Goal: Task Accomplishment & Management: Use online tool/utility

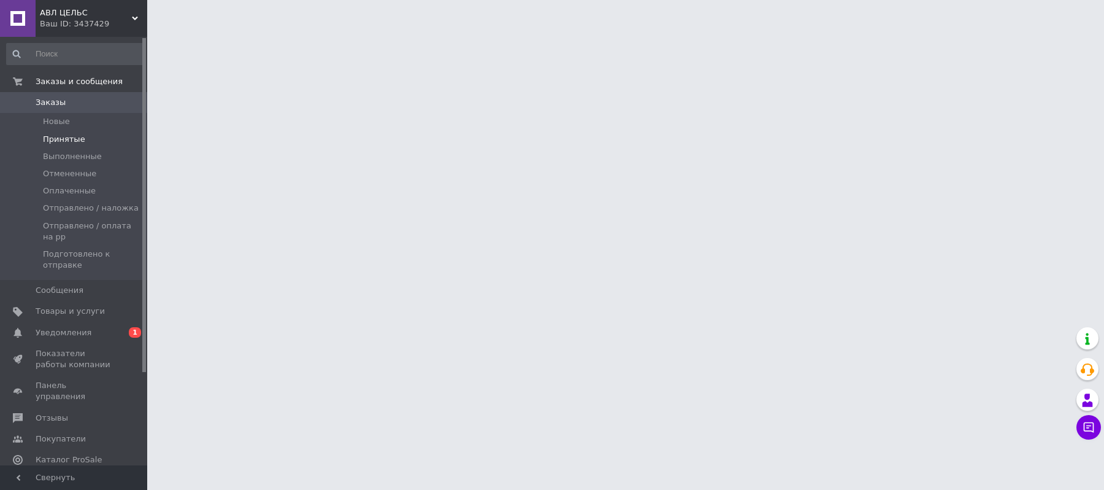
click at [55, 136] on span "Принятые" at bounding box center [64, 139] width 42 height 11
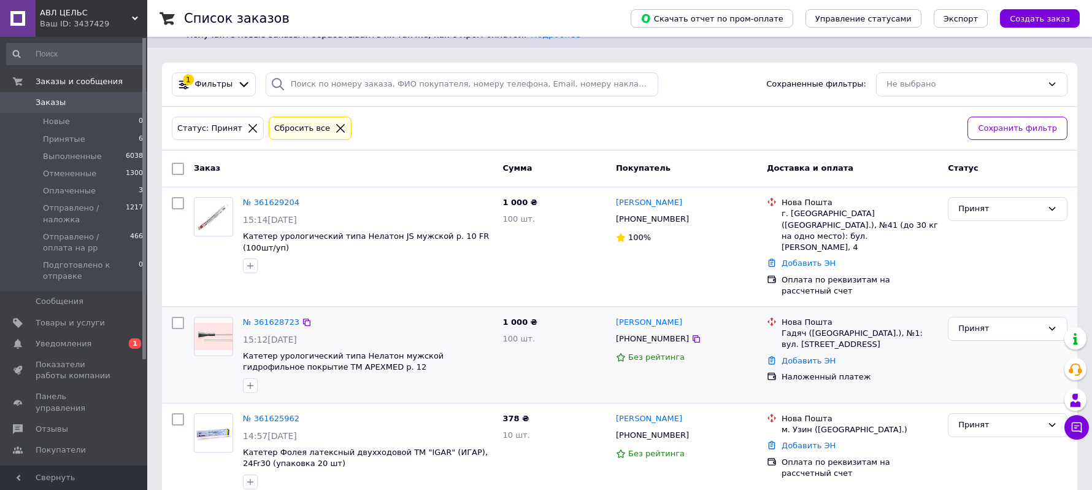
scroll to position [245, 0]
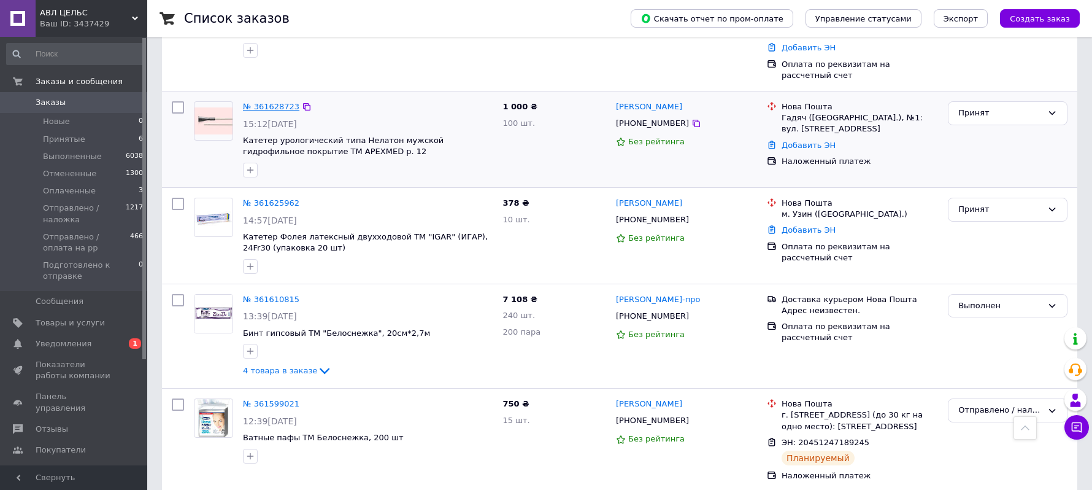
click at [256, 102] on link "№ 361628723" at bounding box center [271, 106] width 56 height 9
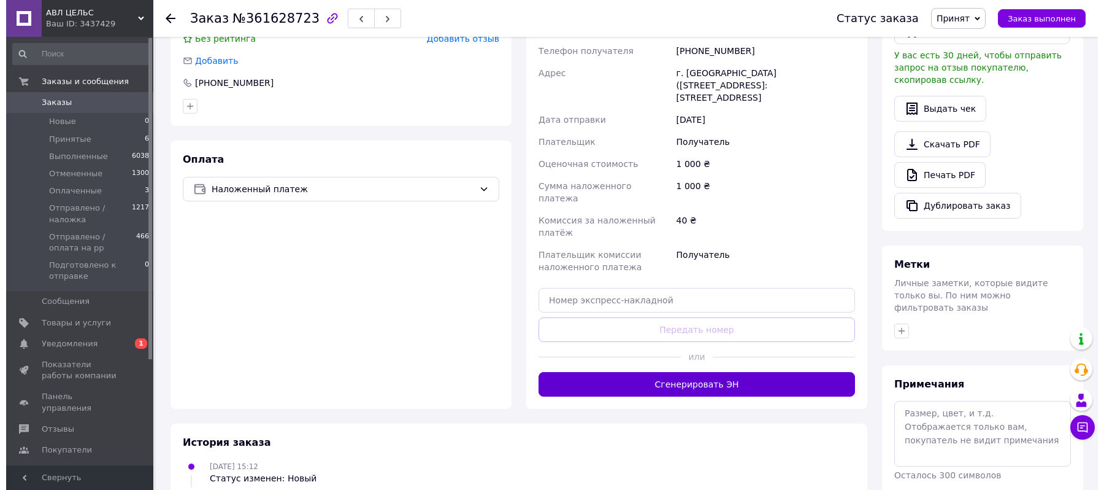
scroll to position [320, 0]
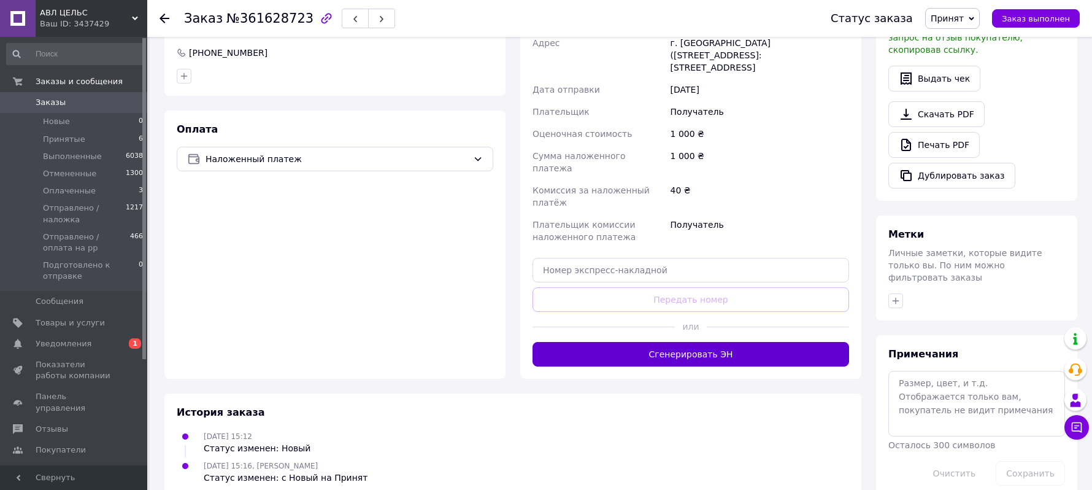
click at [661, 342] on button "Сгенерировать ЭН" at bounding box center [690, 354] width 317 height 25
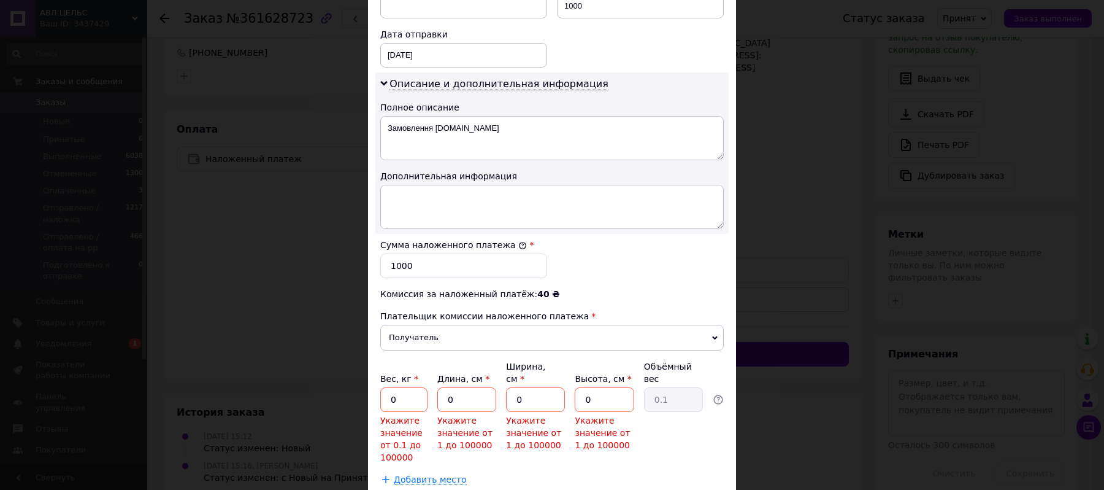
scroll to position [642, 0]
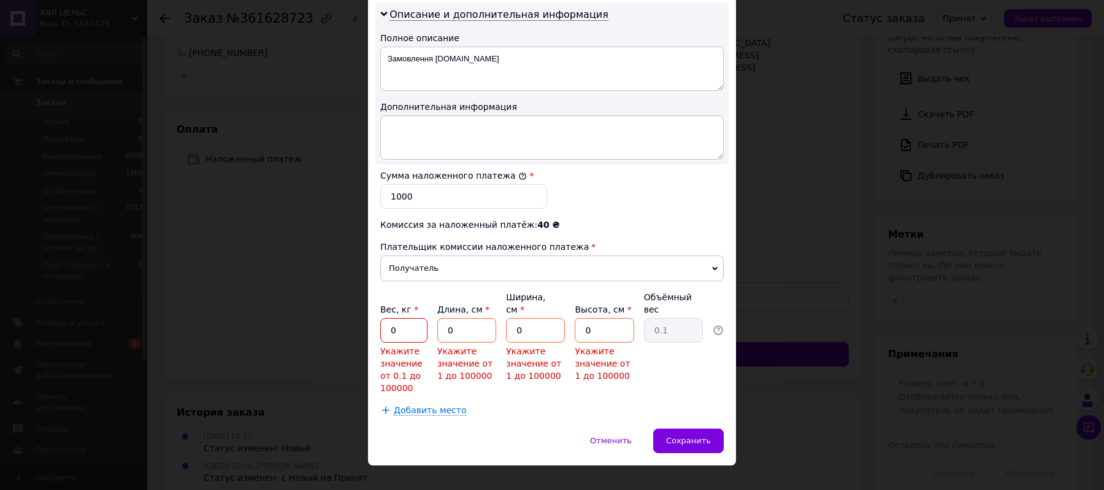
drag, startPoint x: 408, startPoint y: 306, endPoint x: 337, endPoint y: 306, distance: 70.5
click at [337, 306] on div "× Редактирование доставки Способ доставки Нова Пошта (платная) Плательщик Получ…" at bounding box center [552, 245] width 1104 height 490
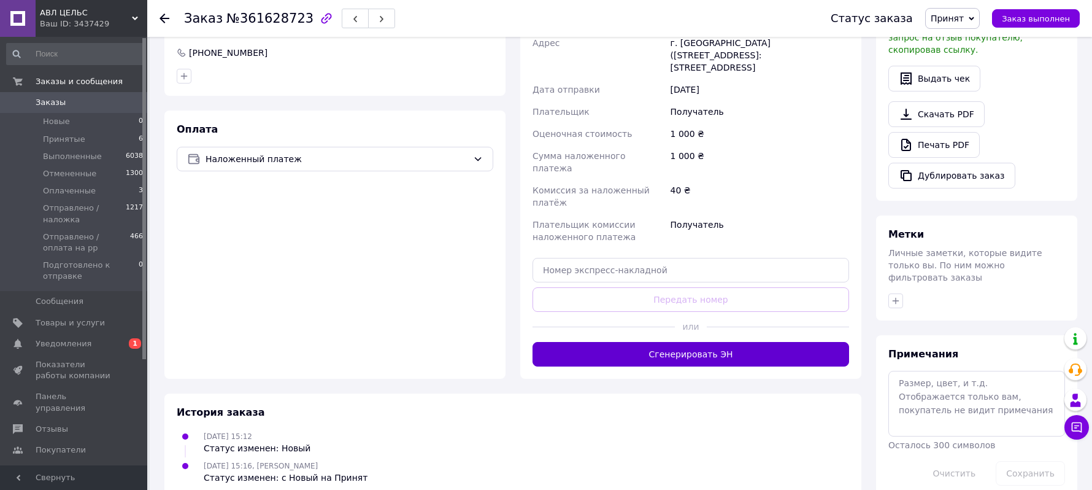
click at [561, 342] on button "Сгенерировать ЭН" at bounding box center [690, 354] width 317 height 25
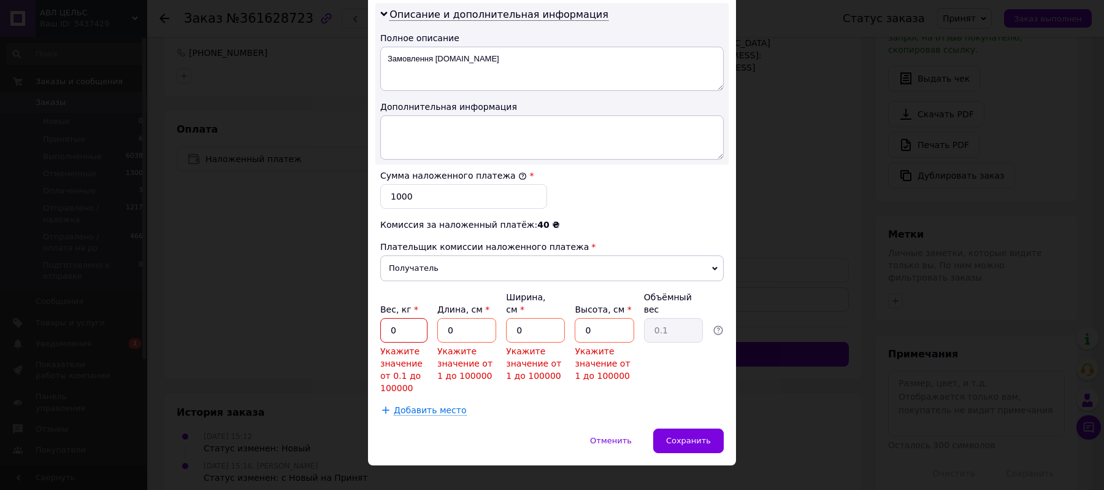
drag, startPoint x: 413, startPoint y: 309, endPoint x: 321, endPoint y: 304, distance: 91.5
click at [321, 304] on div "× Редактирование доставки Способ доставки Нова Пошта (платная) Плательщик Получ…" at bounding box center [552, 245] width 1104 height 490
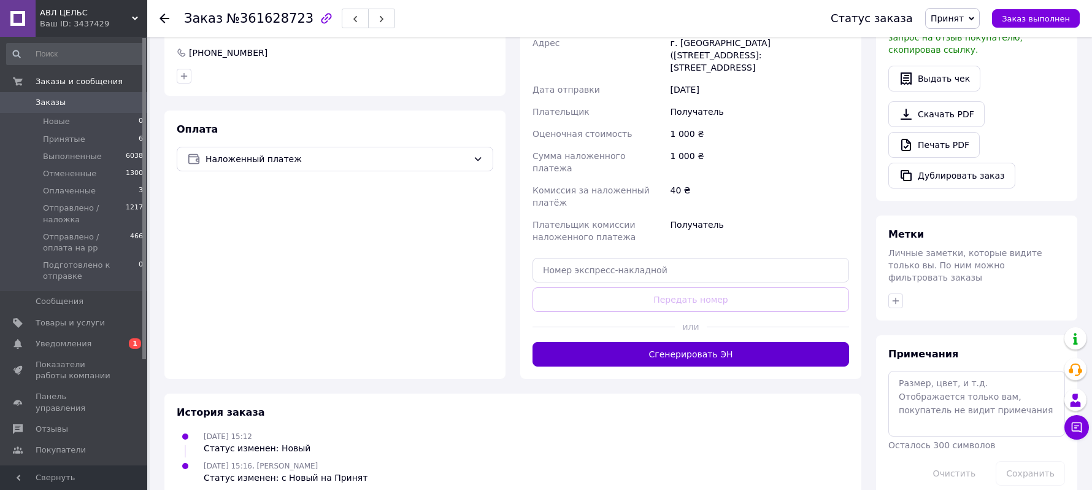
click at [661, 342] on button "Сгенерировать ЭН" at bounding box center [690, 354] width 317 height 25
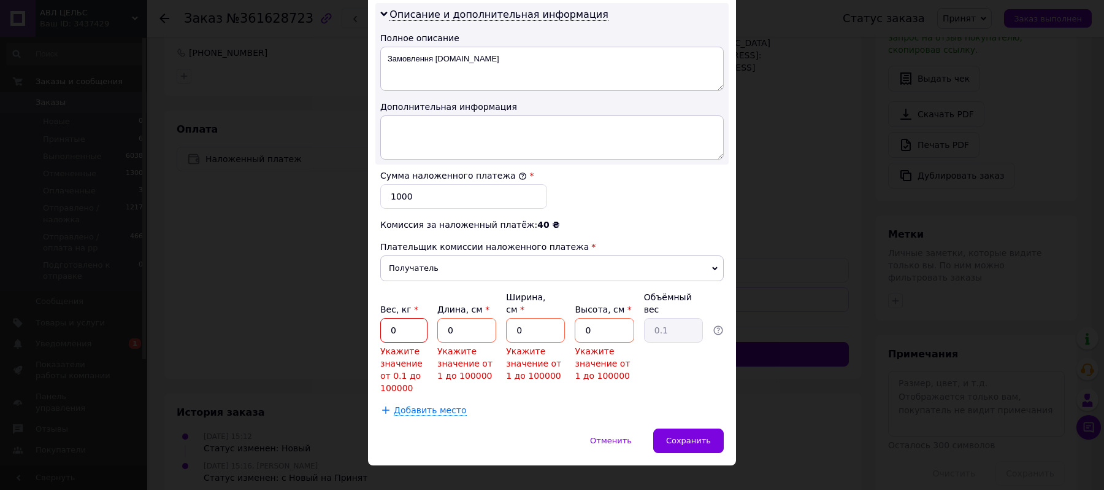
click at [403, 318] on input "0" at bounding box center [403, 330] width 47 height 25
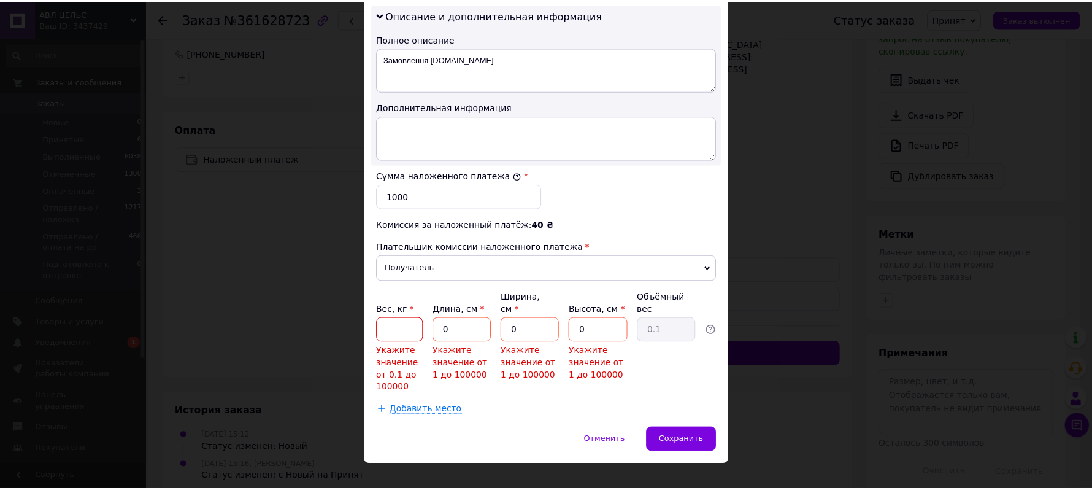
scroll to position [590, 0]
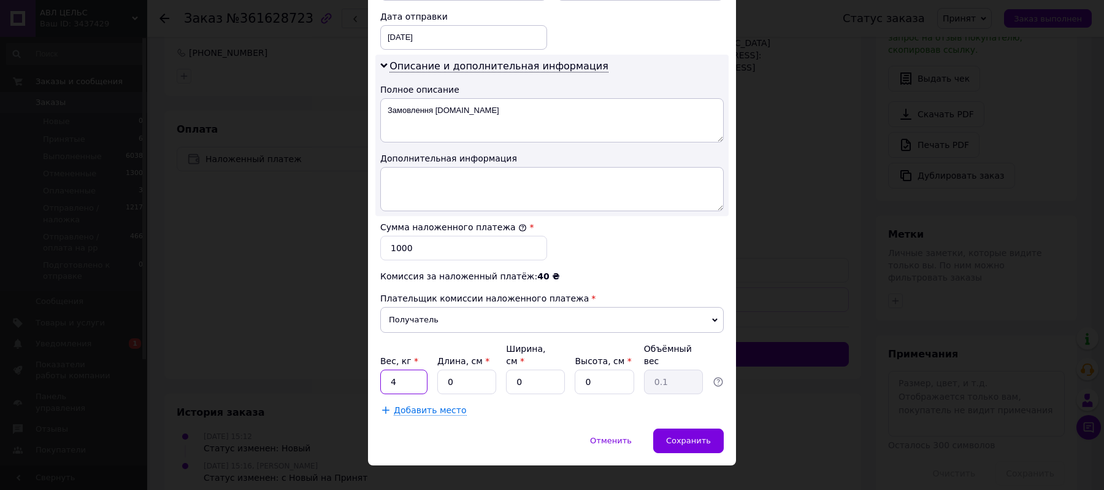
type input "4"
type input "5"
click at [683, 432] on div "Сохранить" at bounding box center [688, 440] width 71 height 25
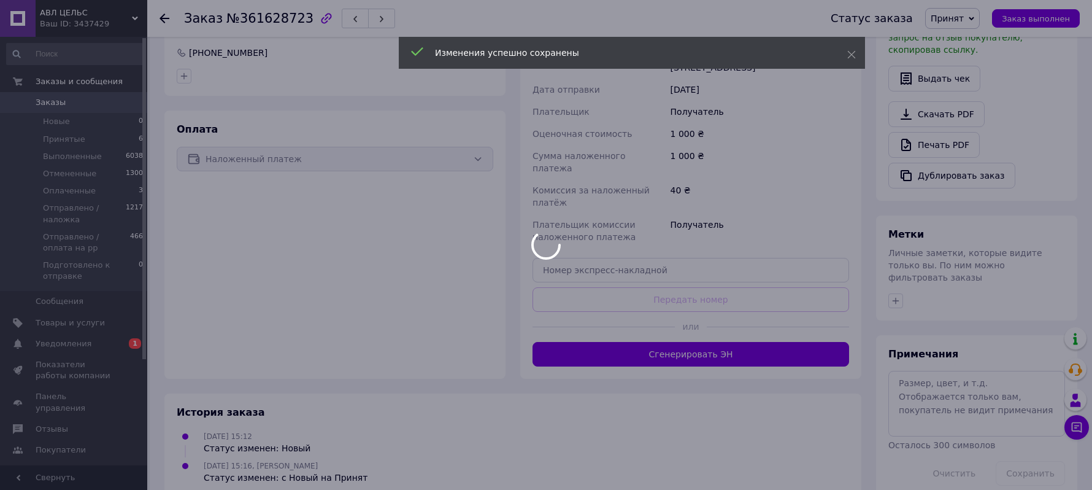
click at [697, 298] on div at bounding box center [546, 245] width 1092 height 490
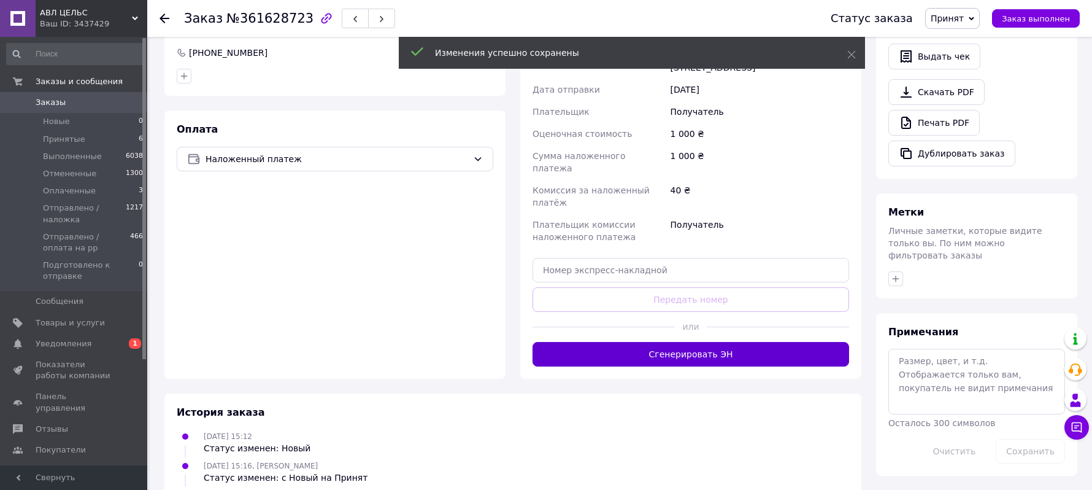
click at [690, 342] on button "Сгенерировать ЭН" at bounding box center [690, 354] width 317 height 25
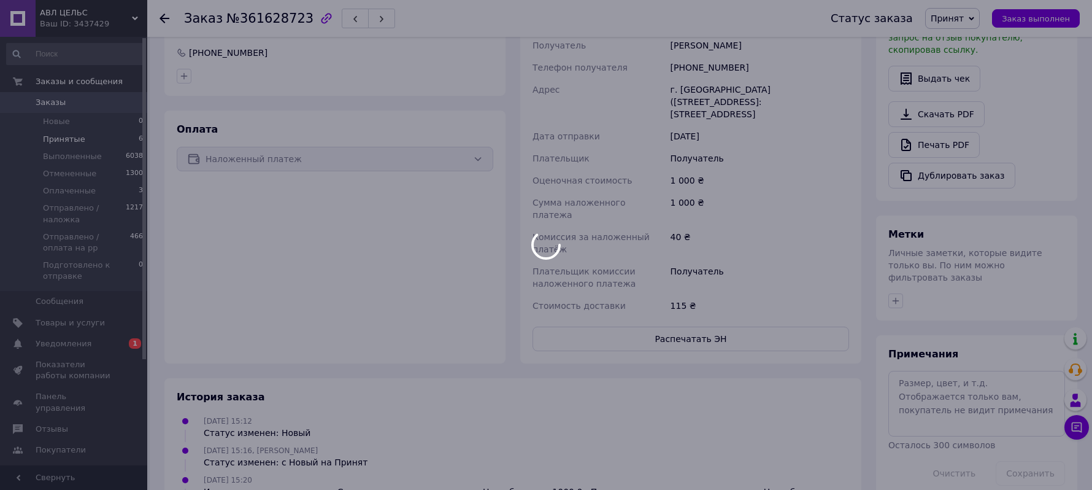
click at [53, 136] on body "АВЛ ЦЕЛЬС Ваш ID: 3437429 Сайт АВЛ ЦЕЛЬС Кабинет покупателя Проверить состояние…" at bounding box center [546, 148] width 1092 height 936
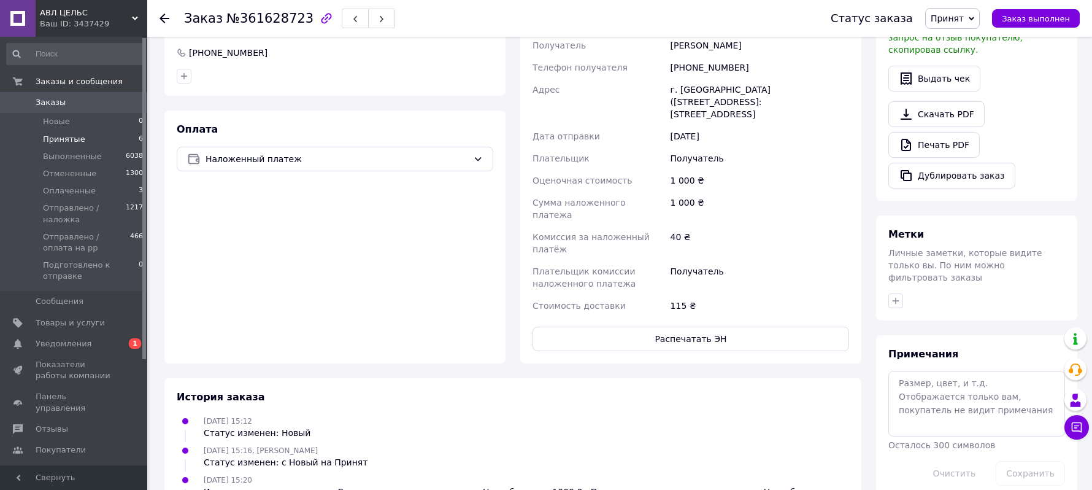
click at [50, 138] on span "Принятые" at bounding box center [64, 139] width 42 height 11
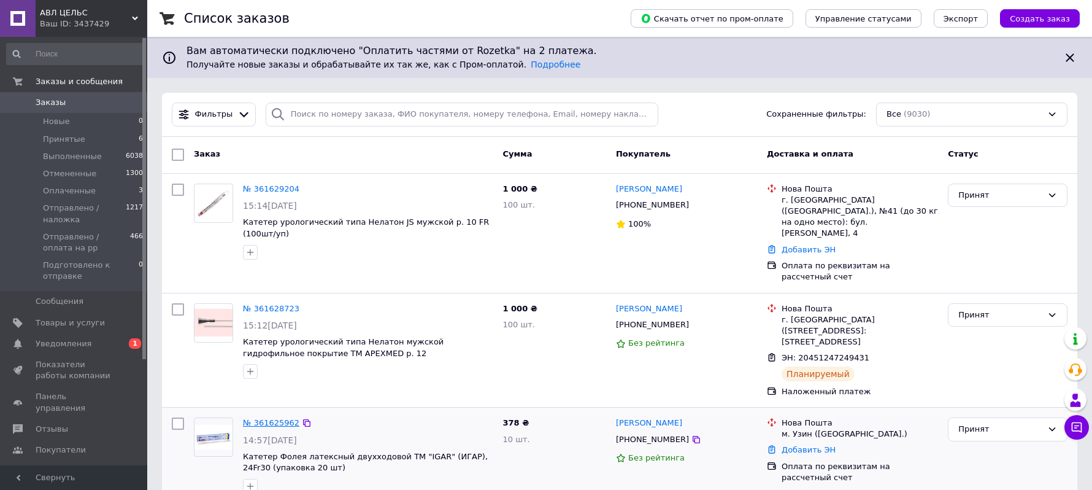
click at [272, 418] on link "№ 361625962" at bounding box center [271, 422] width 56 height 9
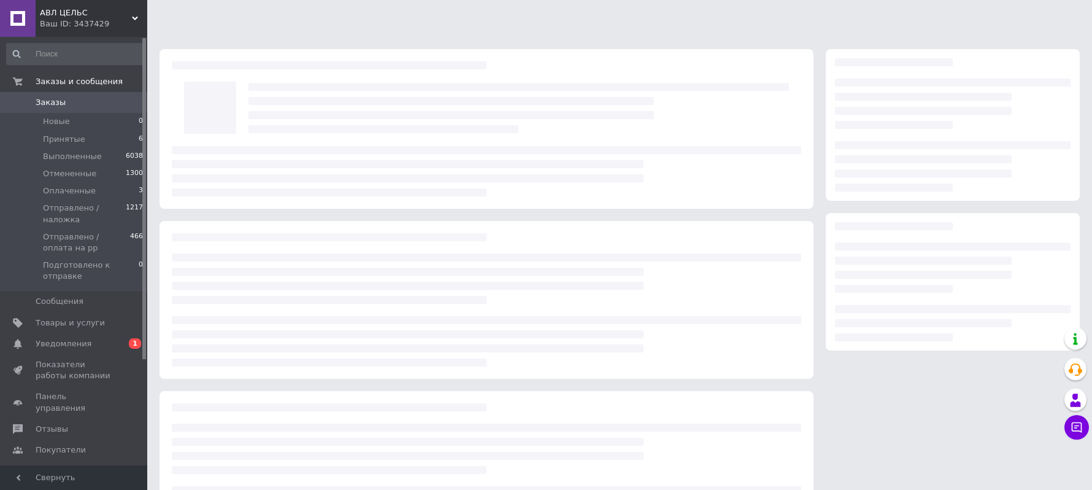
scroll to position [71, 0]
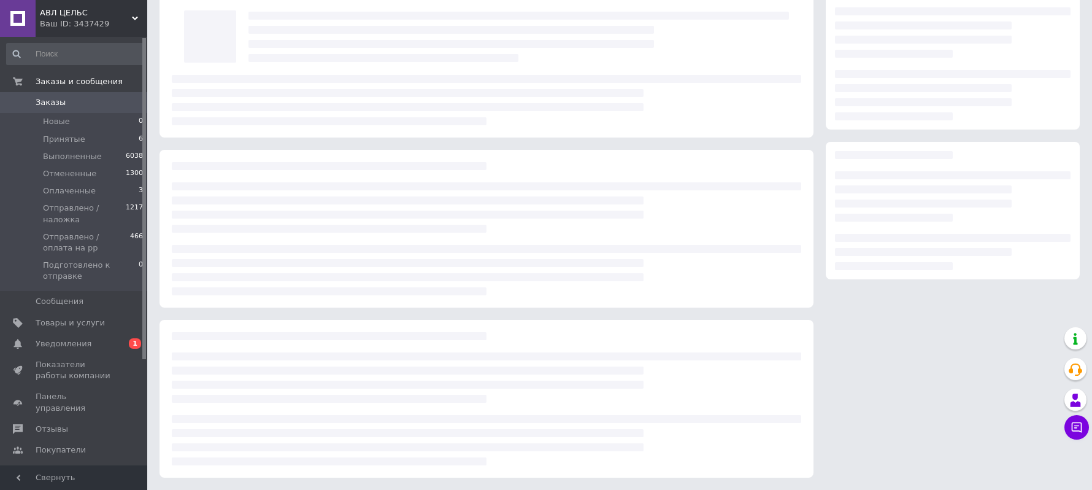
click at [263, 225] on div at bounding box center [487, 229] width 654 height 158
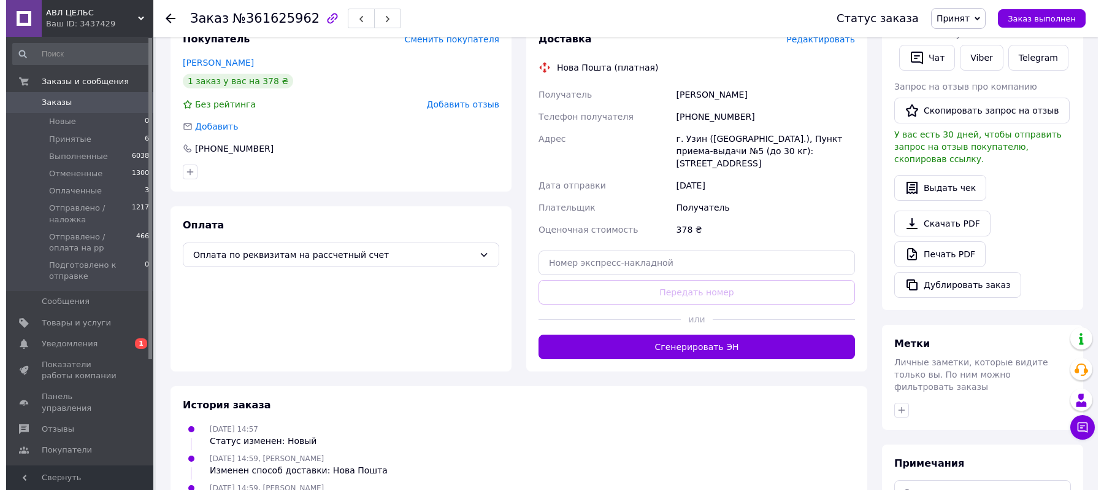
scroll to position [239, 0]
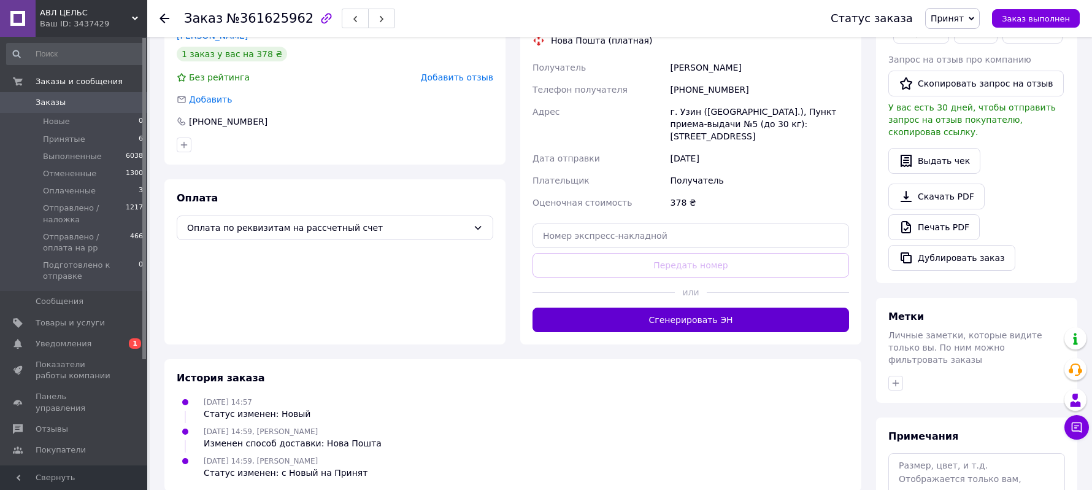
click at [650, 317] on button "Сгенерировать ЭН" at bounding box center [690, 319] width 317 height 25
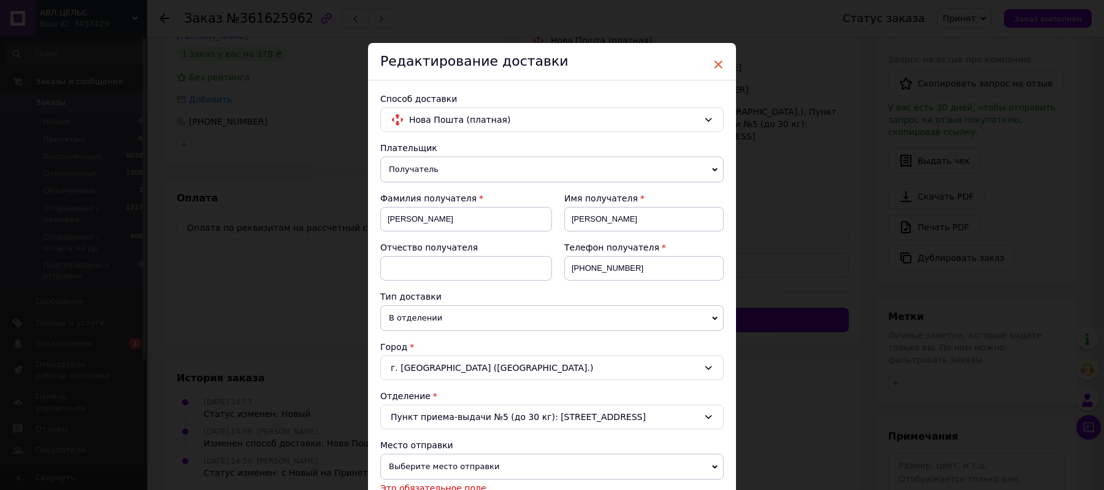
click at [717, 62] on span "×" at bounding box center [718, 64] width 11 height 21
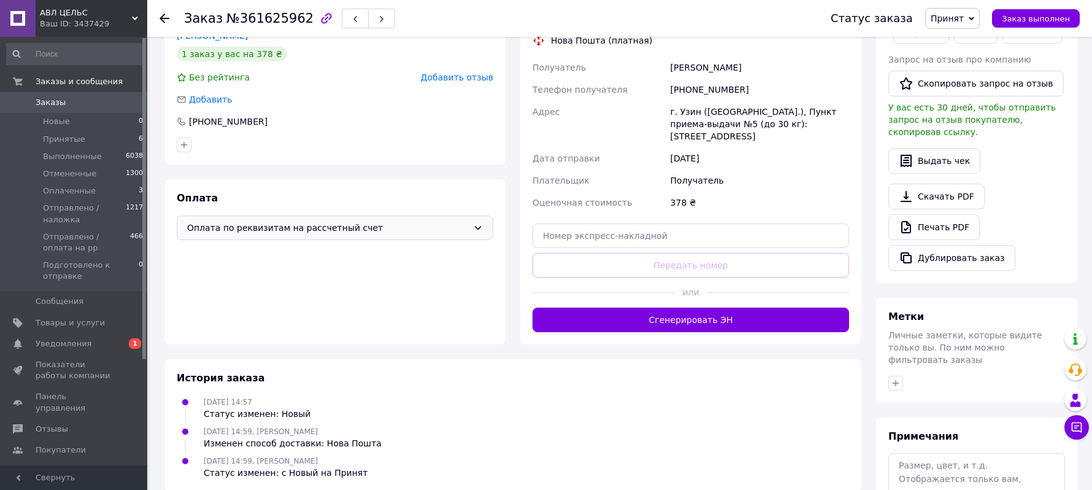
click at [348, 226] on span "Оплата по реквизитам на рассчетный счет" at bounding box center [327, 227] width 281 height 13
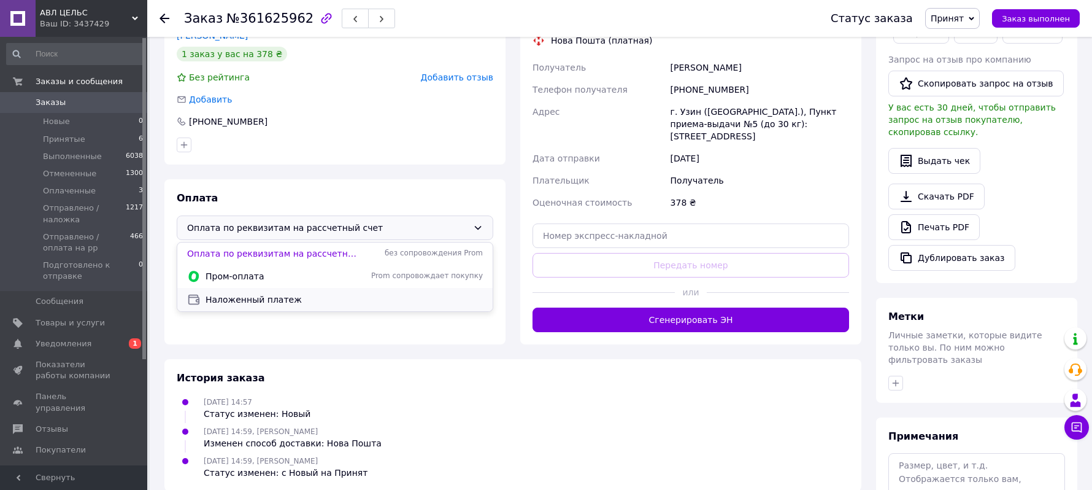
click at [221, 298] on span "Наложенный платеж" at bounding box center [344, 299] width 277 height 12
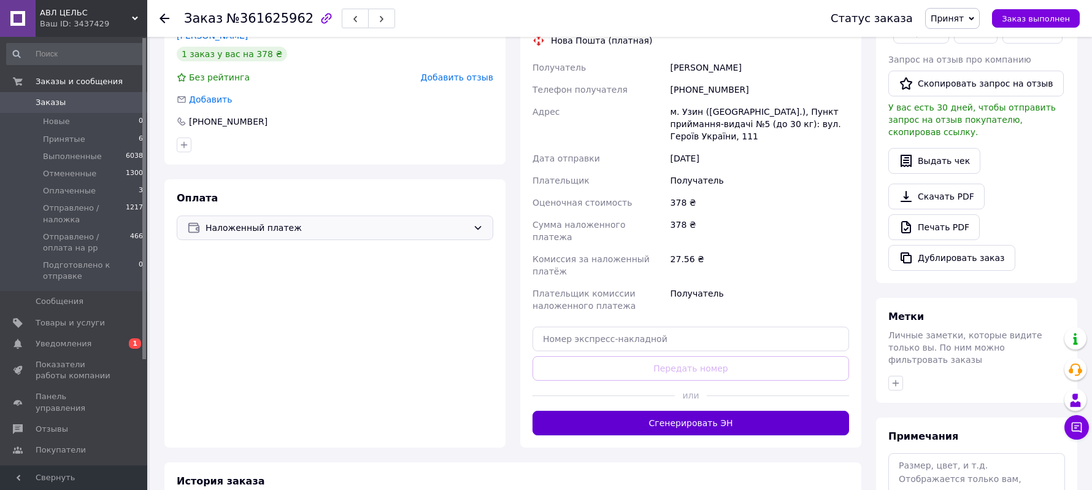
click at [607, 410] on button "Сгенерировать ЭН" at bounding box center [690, 422] width 317 height 25
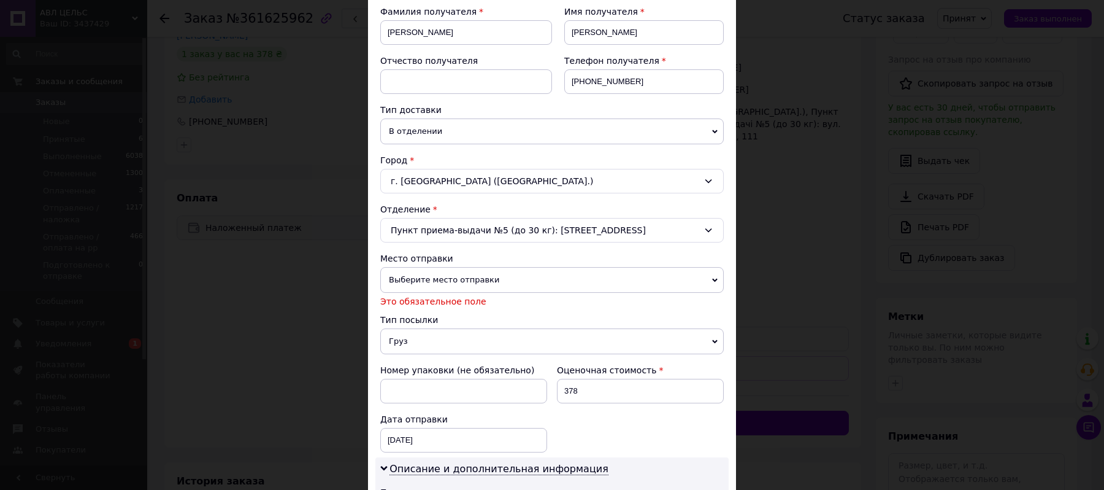
scroll to position [245, 0]
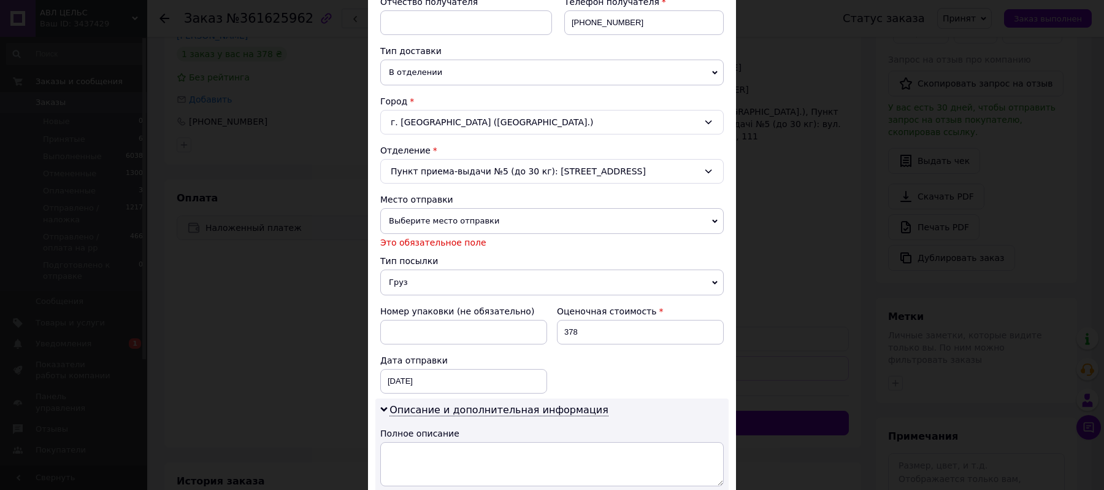
click at [437, 217] on span "Выберите место отправки" at bounding box center [552, 221] width 344 height 26
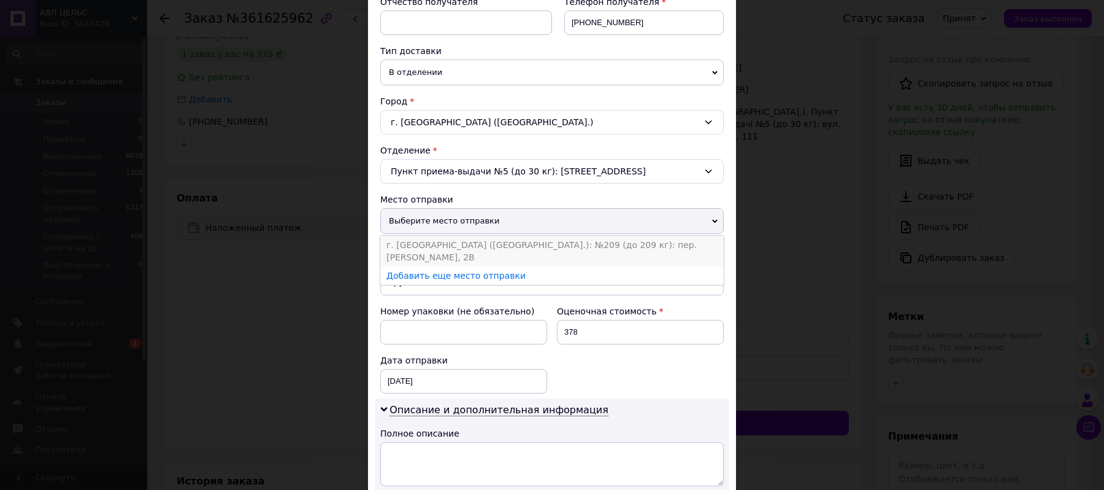
click at [476, 248] on li "г. [GEOGRAPHIC_DATA] ([GEOGRAPHIC_DATA].): №209 (до 209 кг): пер. [PERSON_NAME]…" at bounding box center [552, 251] width 344 height 31
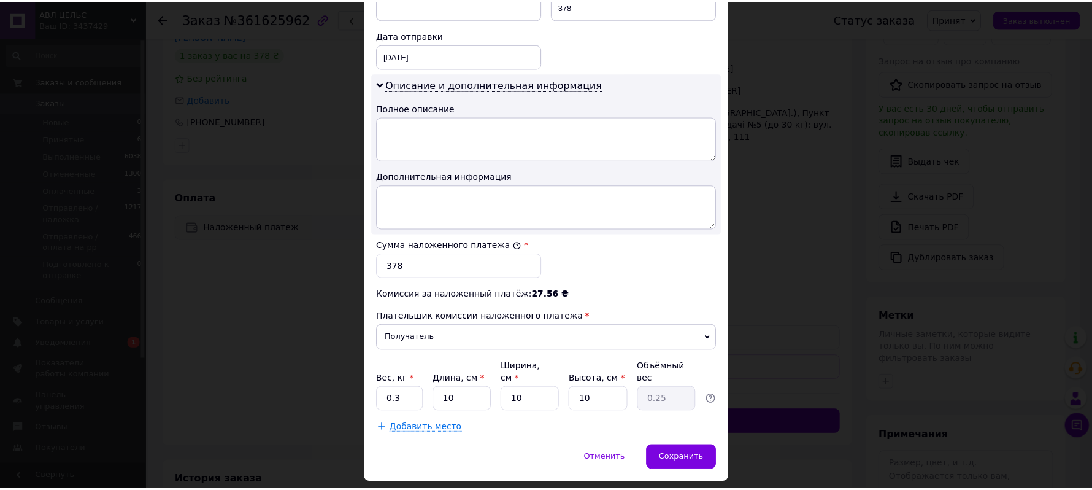
scroll to position [572, 0]
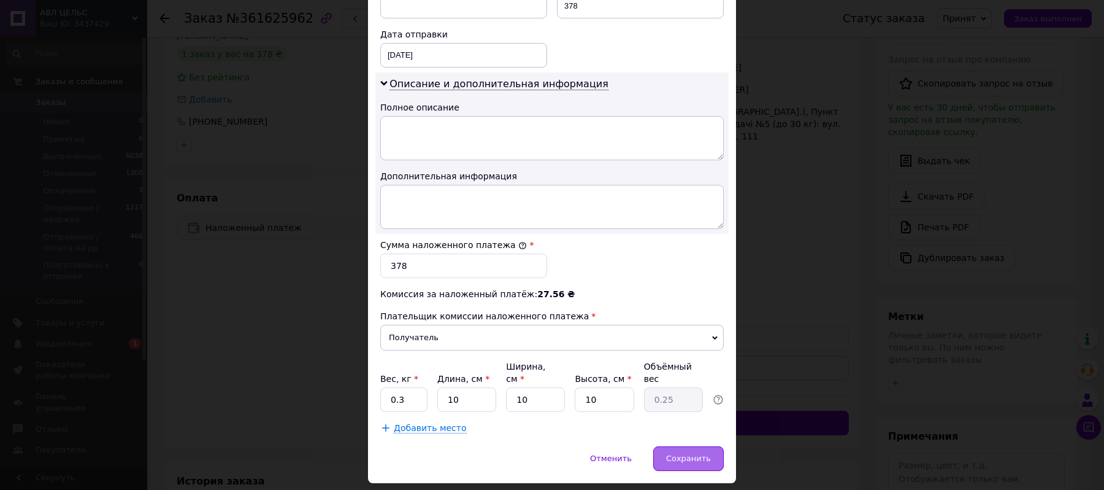
click at [687, 453] on span "Сохранить" at bounding box center [688, 457] width 45 height 9
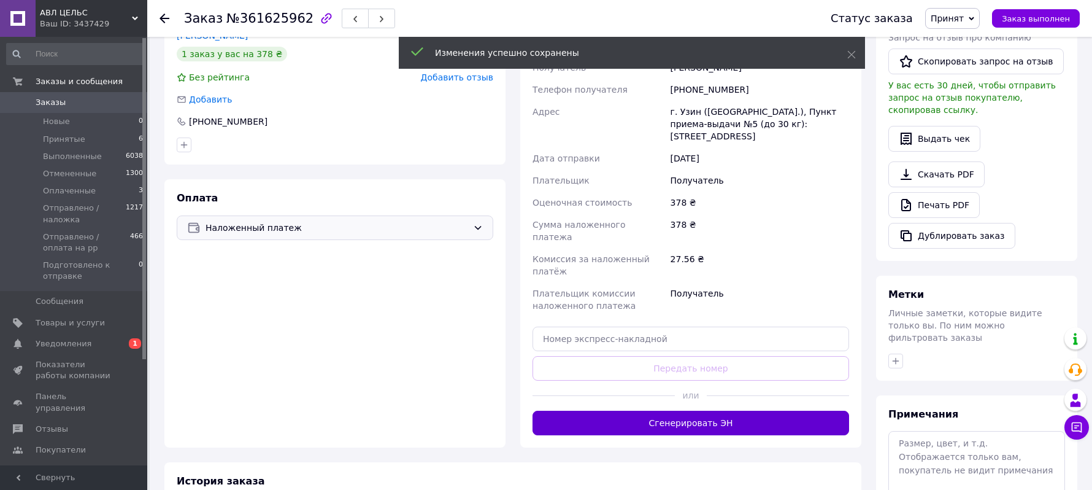
click at [658, 410] on button "Сгенерировать ЭН" at bounding box center [690, 422] width 317 height 25
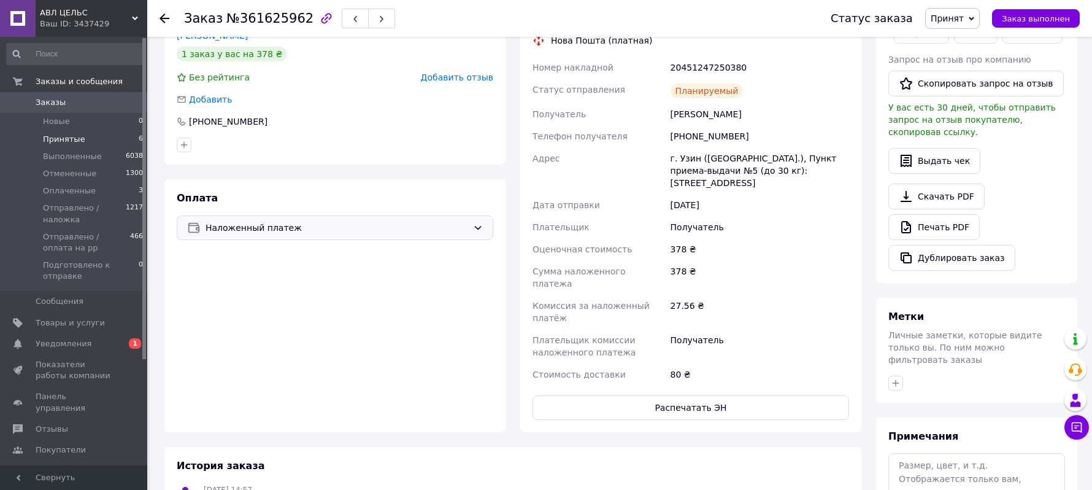
click at [60, 136] on span "Принятые" at bounding box center [64, 139] width 42 height 11
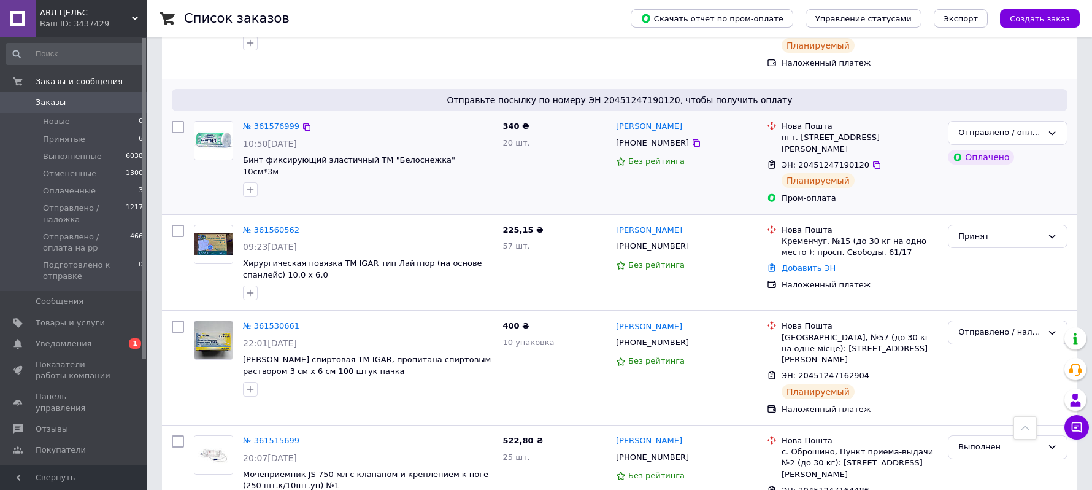
scroll to position [654, 0]
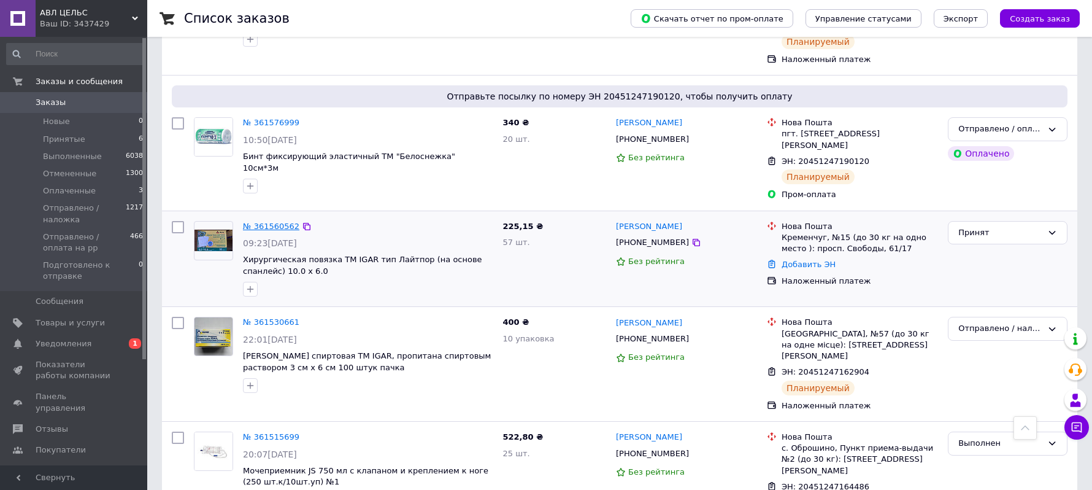
click at [279, 221] on link "№ 361560562" at bounding box center [271, 225] width 56 height 9
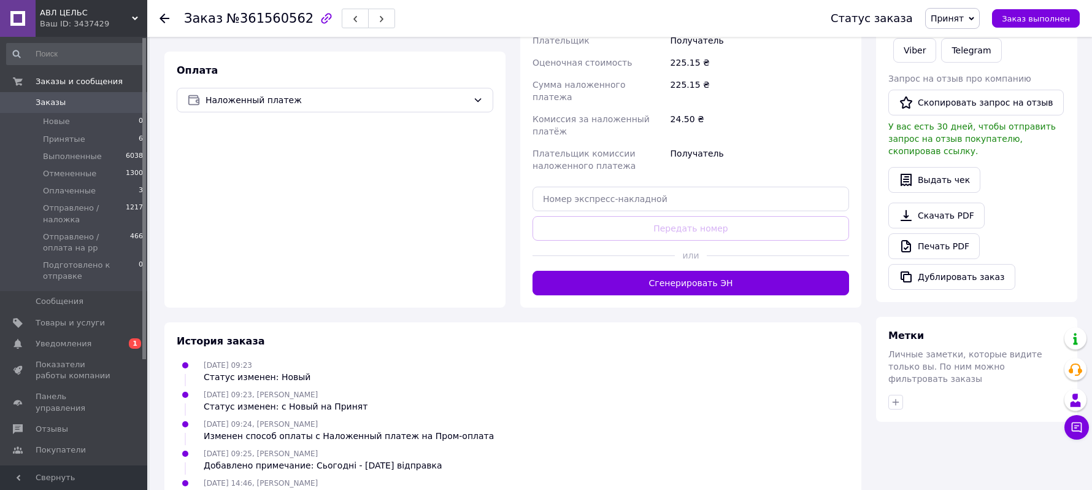
scroll to position [491, 0]
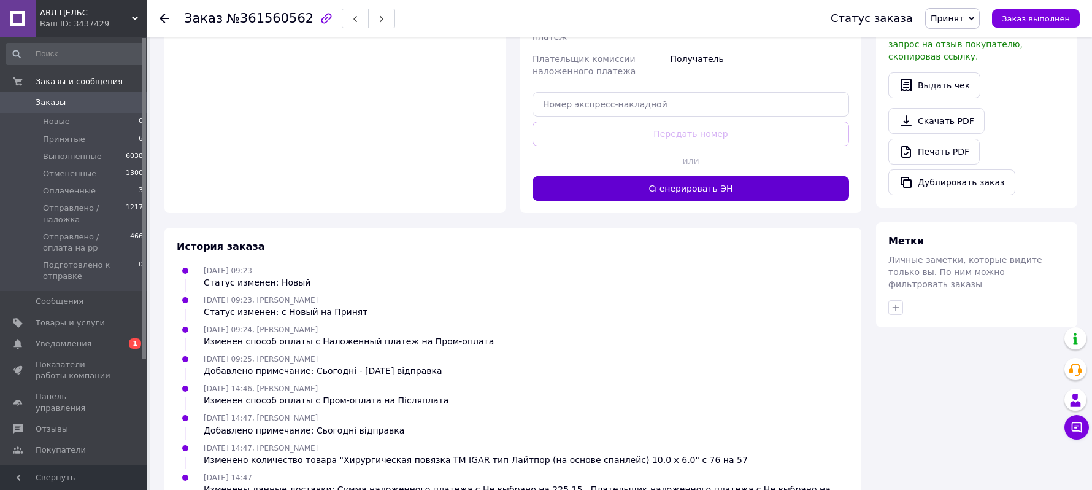
click at [671, 176] on button "Сгенерировать ЭН" at bounding box center [690, 188] width 317 height 25
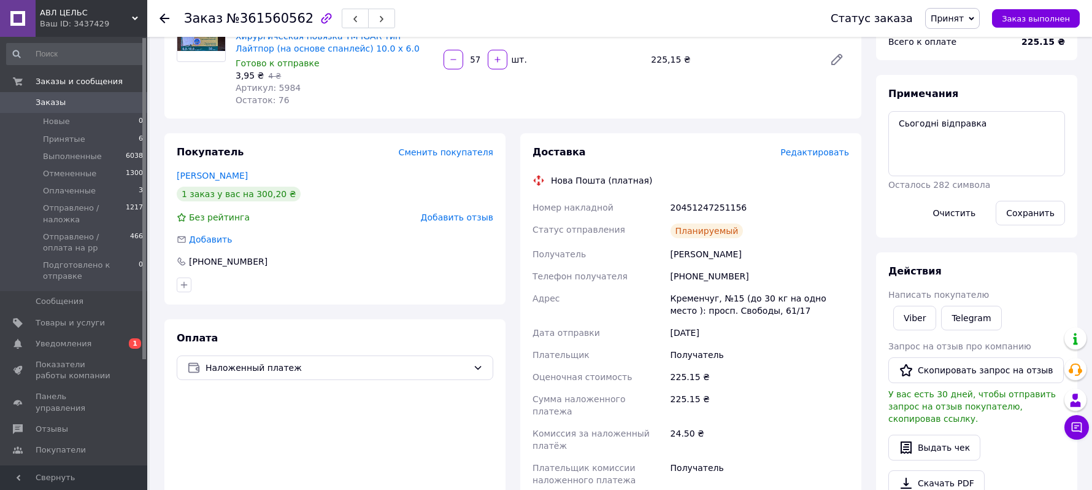
scroll to position [82, 0]
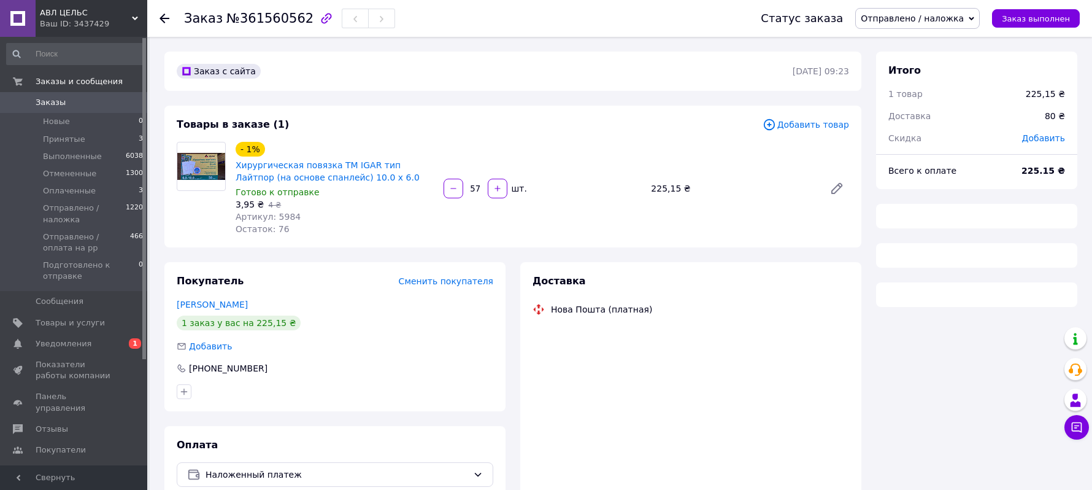
scroll to position [63, 0]
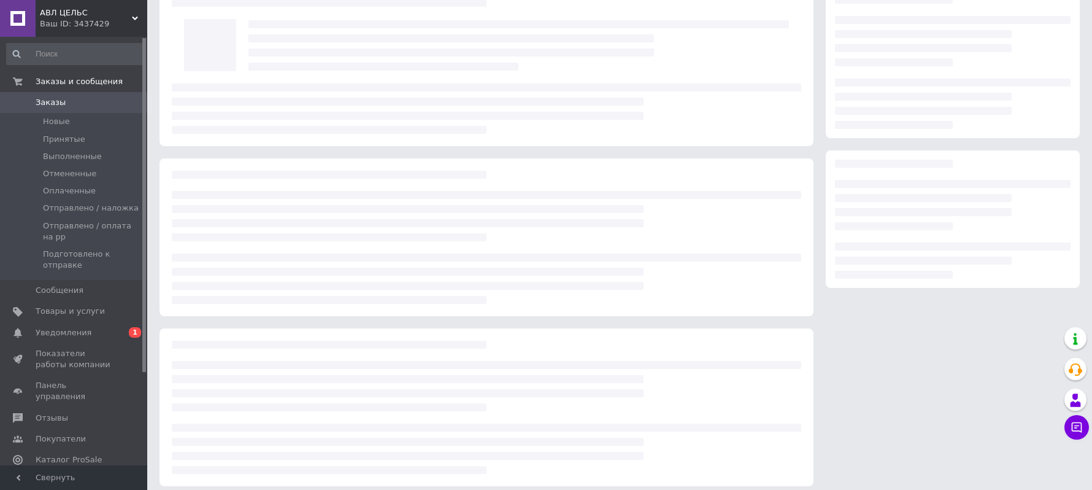
scroll to position [63, 0]
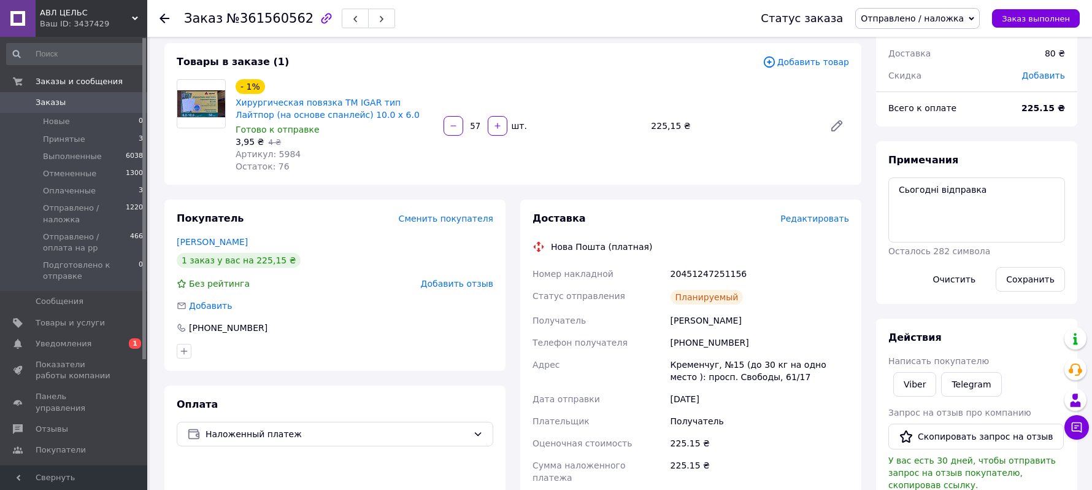
click at [398, 322] on div "[PHONE_NUMBER]" at bounding box center [335, 327] width 317 height 12
